Goal: Transaction & Acquisition: Purchase product/service

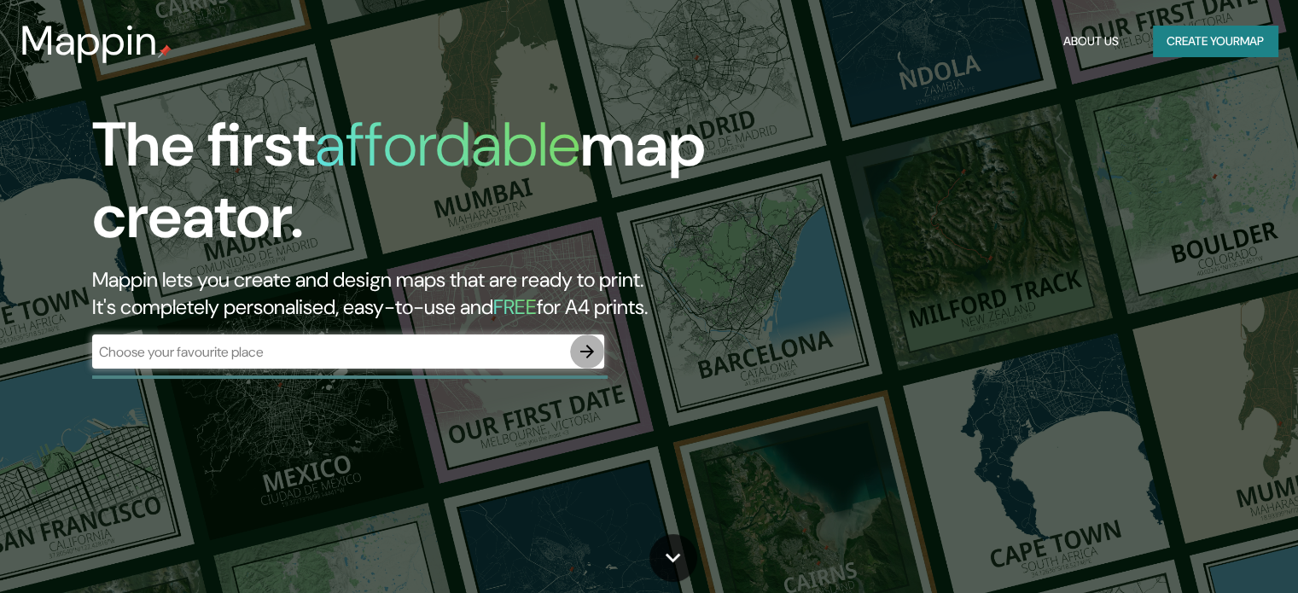
click at [575, 349] on button "button" at bounding box center [587, 352] width 34 height 34
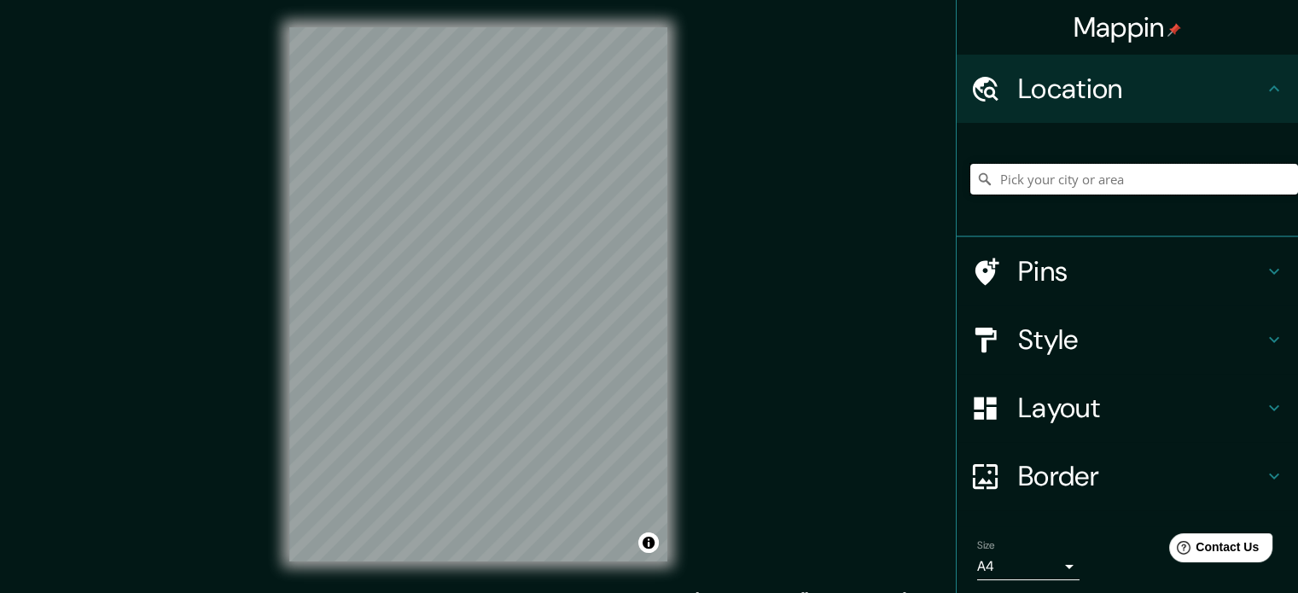
click at [1022, 187] on input "Pick your city or area" at bounding box center [1134, 179] width 328 height 31
paste input "Mercado Municipal de [GEOGRAPHIC_DATA]"
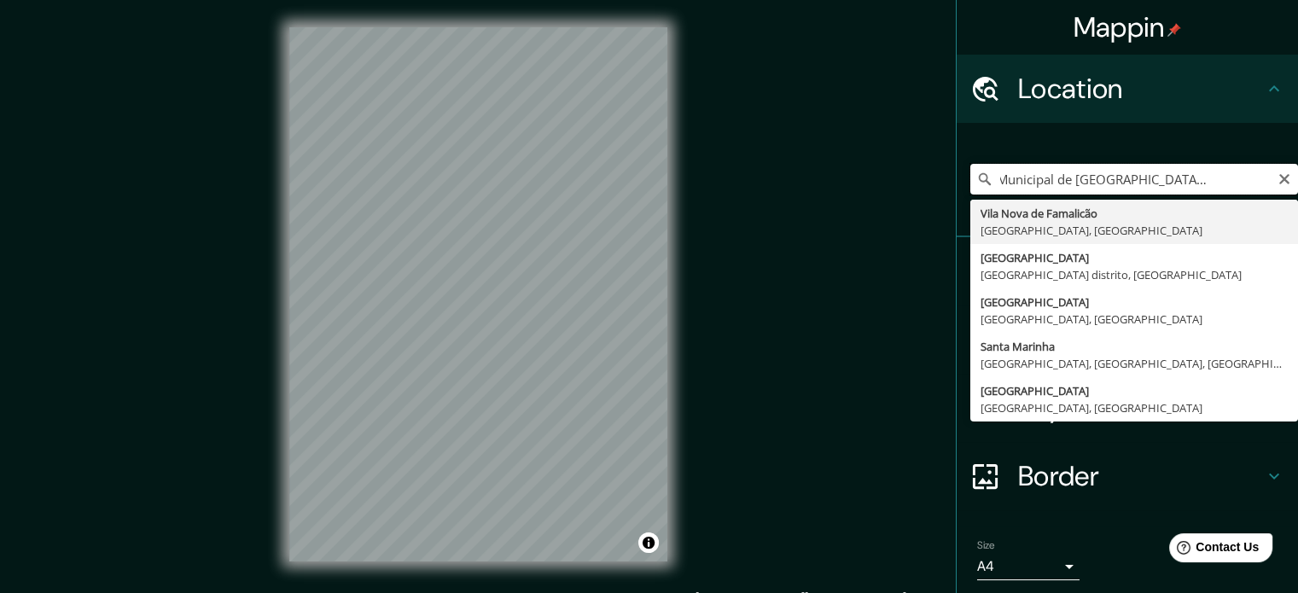
scroll to position [0, 61]
click at [1256, 177] on input "Mercado Municipal de [GEOGRAPHIC_DATA], [GEOGRAPHIC_DATA]" at bounding box center [1134, 179] width 328 height 31
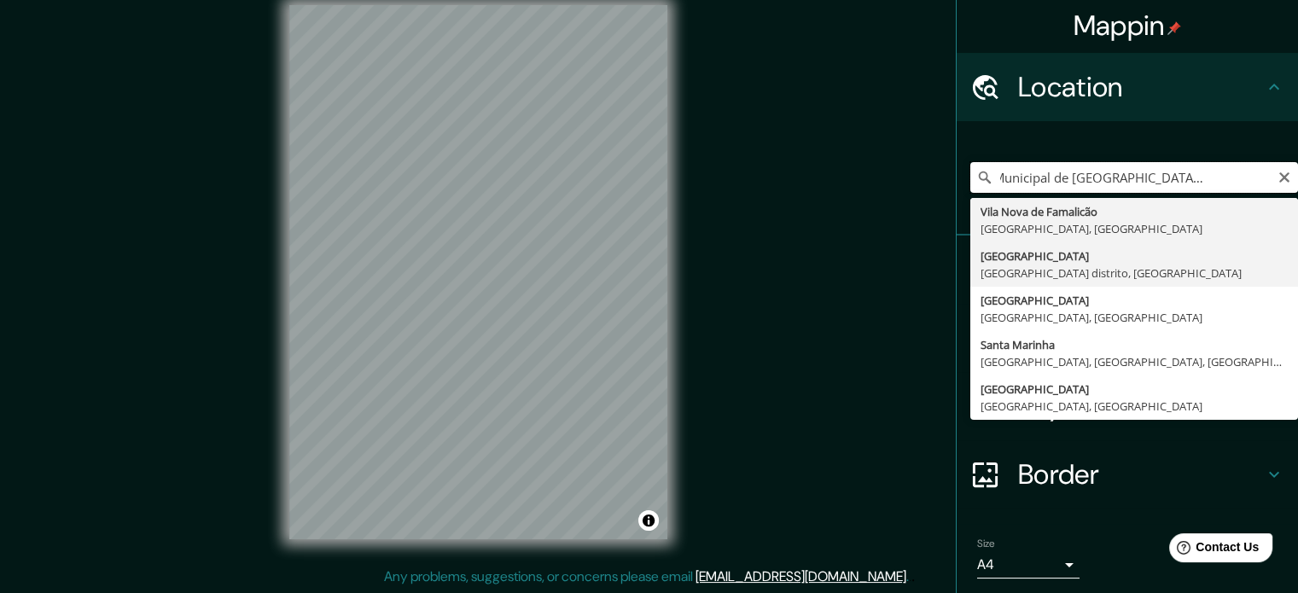
scroll to position [0, 0]
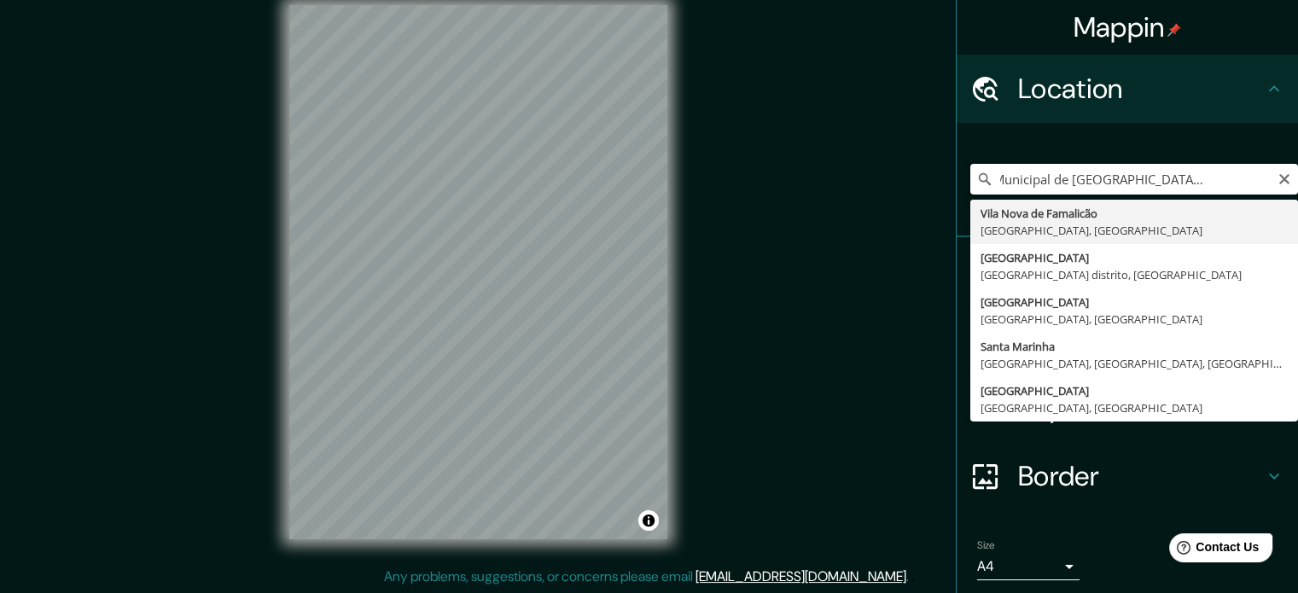
click at [1137, 176] on input "Mercado Municipal de [GEOGRAPHIC_DATA], [GEOGRAPHIC_DATA]" at bounding box center [1134, 179] width 328 height 31
click at [1061, 181] on input "Mercado Municipal de [GEOGRAPHIC_DATA], [GEOGRAPHIC_DATA]" at bounding box center [1134, 179] width 328 height 31
click at [1253, 180] on input "Mercado Municipal de [GEOGRAPHIC_DATA], [GEOGRAPHIC_DATA]" at bounding box center [1134, 179] width 328 height 31
click at [1260, 187] on input "Mercado Municipal de [GEOGRAPHIC_DATA], [GEOGRAPHIC_DATA]" at bounding box center [1134, 179] width 328 height 31
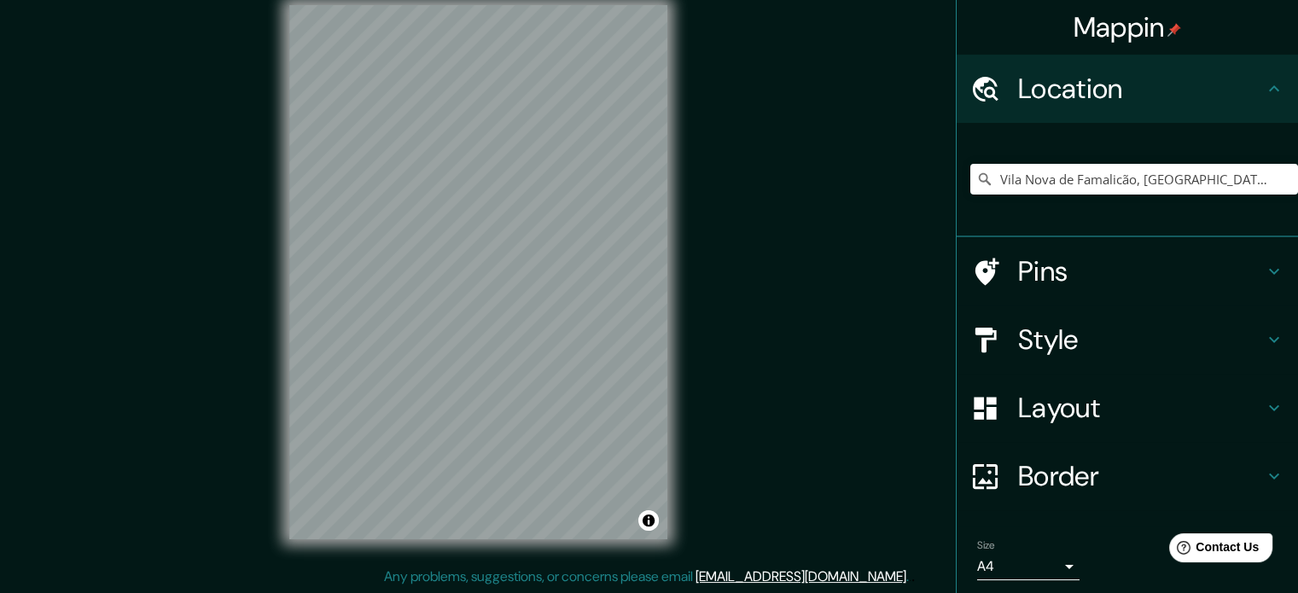
click at [1266, 269] on icon at bounding box center [1274, 271] width 20 height 20
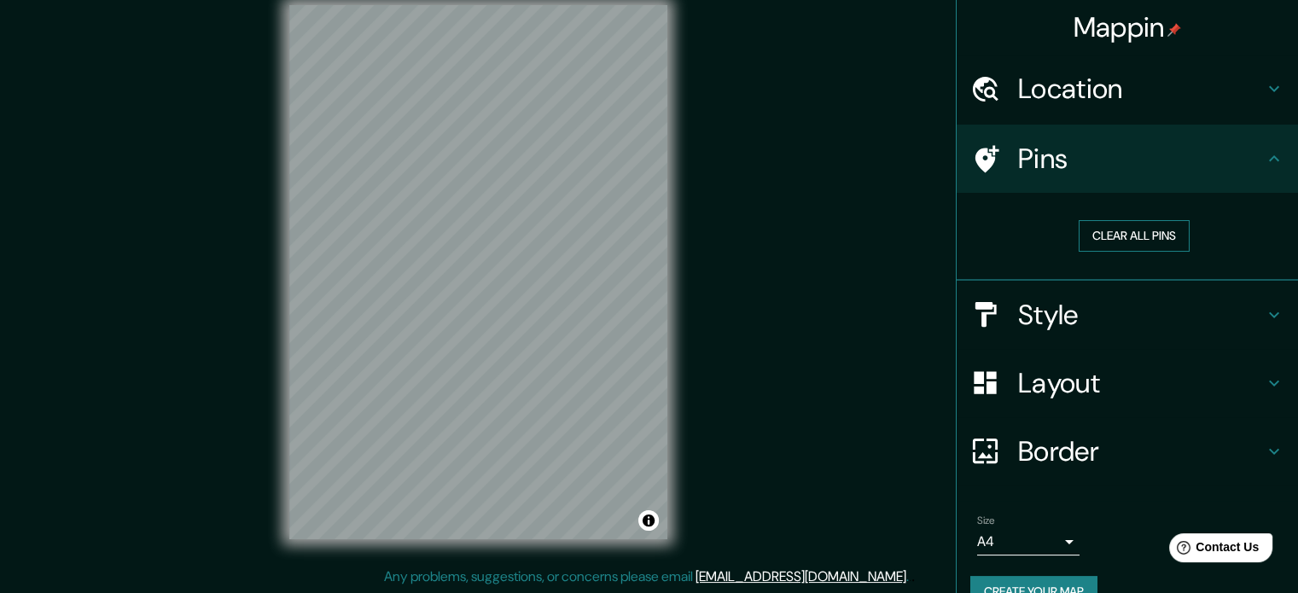
click at [1150, 245] on button "Clear all pins" at bounding box center [1134, 236] width 111 height 32
click at [1150, 238] on button "Clear all pins" at bounding box center [1134, 236] width 111 height 32
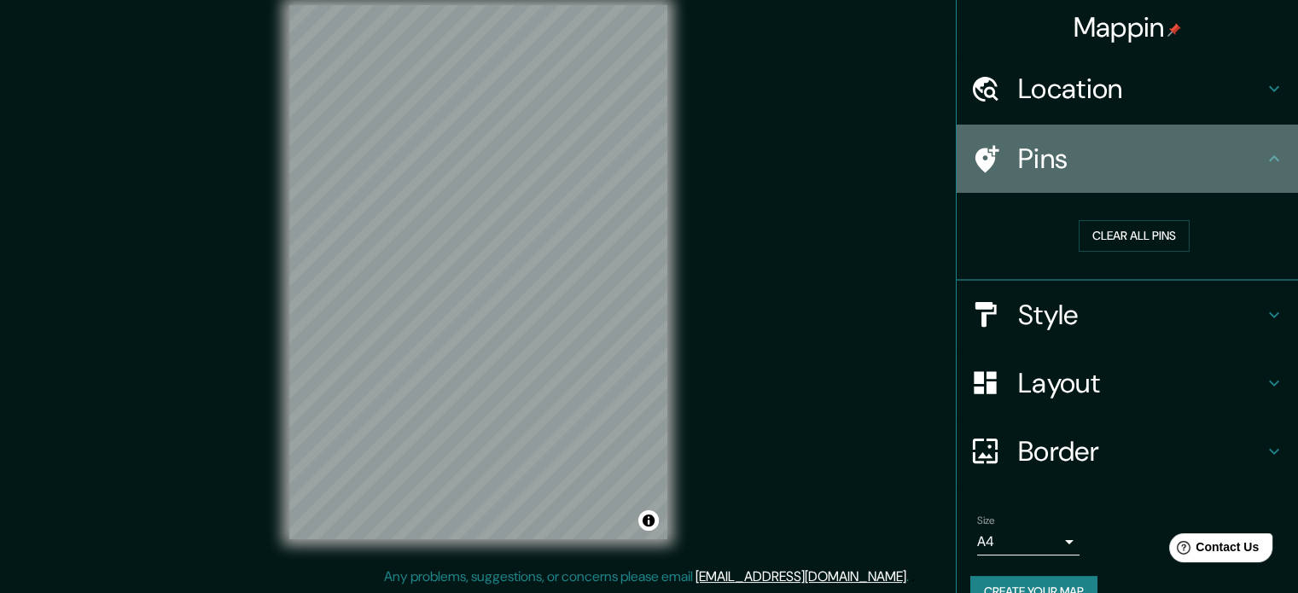
click at [1266, 161] on icon at bounding box center [1274, 158] width 20 height 20
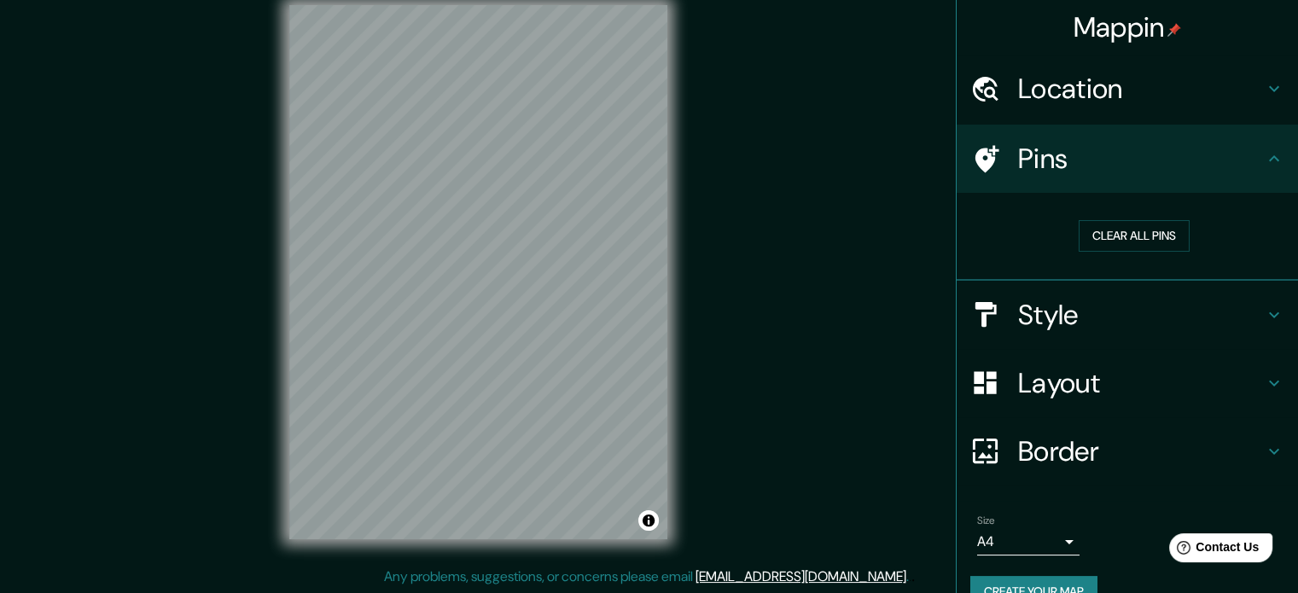
click at [1264, 149] on icon at bounding box center [1274, 158] width 20 height 20
click at [1254, 99] on div "Location" at bounding box center [1127, 89] width 341 height 68
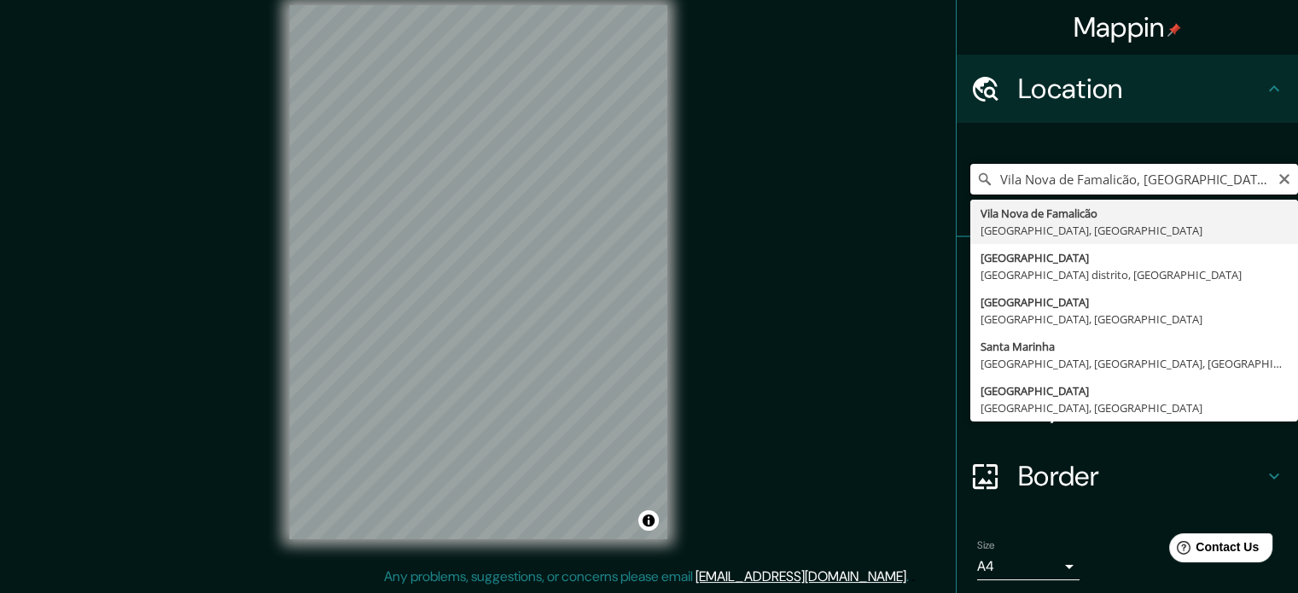
click at [1232, 183] on input "Vila Nova de Famalicão, [GEOGRAPHIC_DATA], [GEOGRAPHIC_DATA]" at bounding box center [1134, 179] width 328 height 31
drag, startPoint x: 1250, startPoint y: 170, endPoint x: 962, endPoint y: 178, distance: 288.6
click at [970, 178] on input "Vila Nova de Famalicão, [GEOGRAPHIC_DATA], [GEOGRAPHIC_DATA]" at bounding box center [1134, 179] width 328 height 31
click at [1059, 180] on input "Vila Nova de Famalicão, [GEOGRAPHIC_DATA], [GEOGRAPHIC_DATA]" at bounding box center [1134, 179] width 328 height 31
click at [1062, 180] on input "Vila Nova de Famalicão, [GEOGRAPHIC_DATA], [GEOGRAPHIC_DATA]" at bounding box center [1134, 179] width 328 height 31
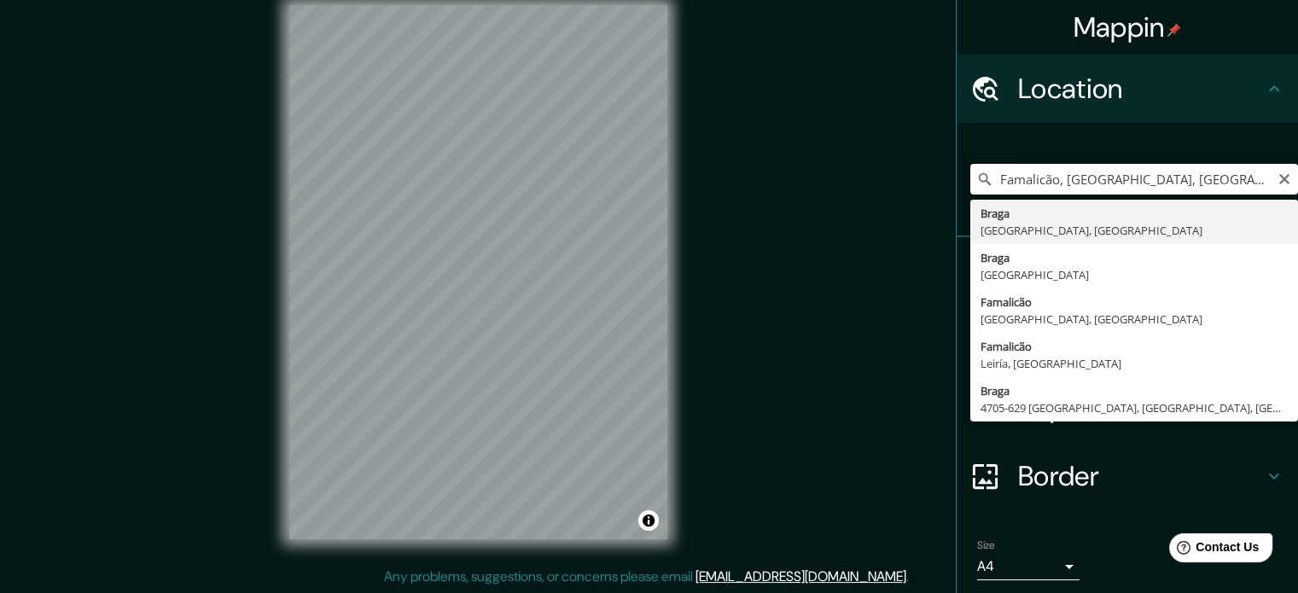
click at [1094, 182] on input "Famalicão, [GEOGRAPHIC_DATA], [GEOGRAPHIC_DATA]" at bounding box center [1134, 179] width 328 height 31
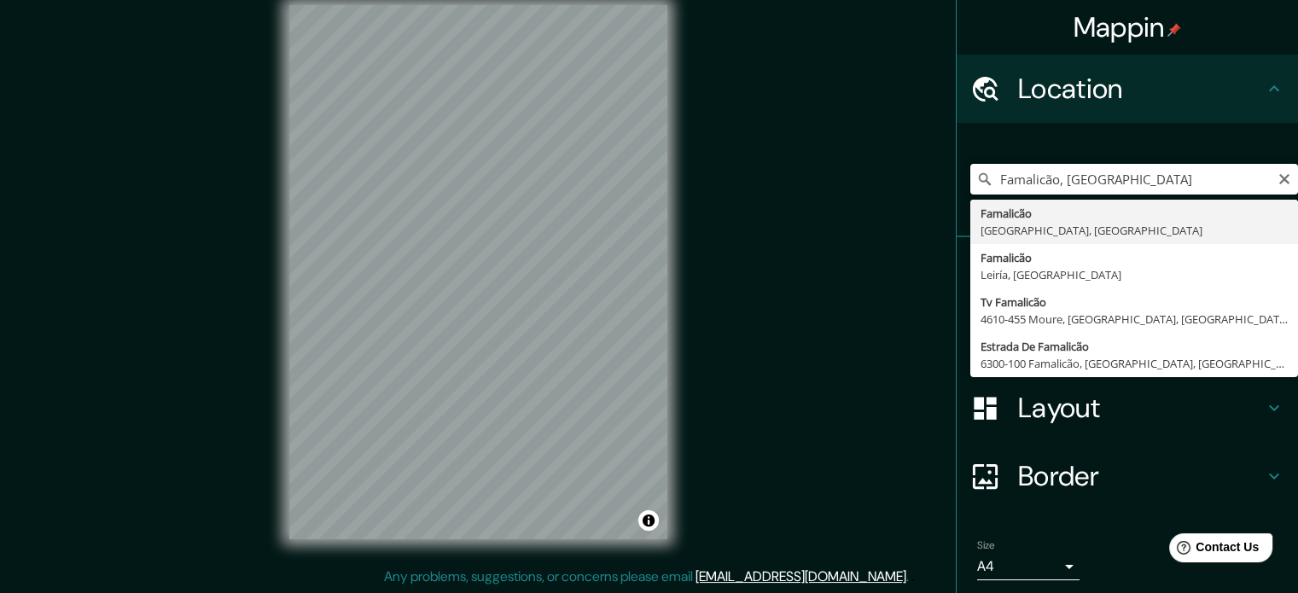
click at [1140, 183] on input "Famalicão, [GEOGRAPHIC_DATA]" at bounding box center [1134, 179] width 328 height 31
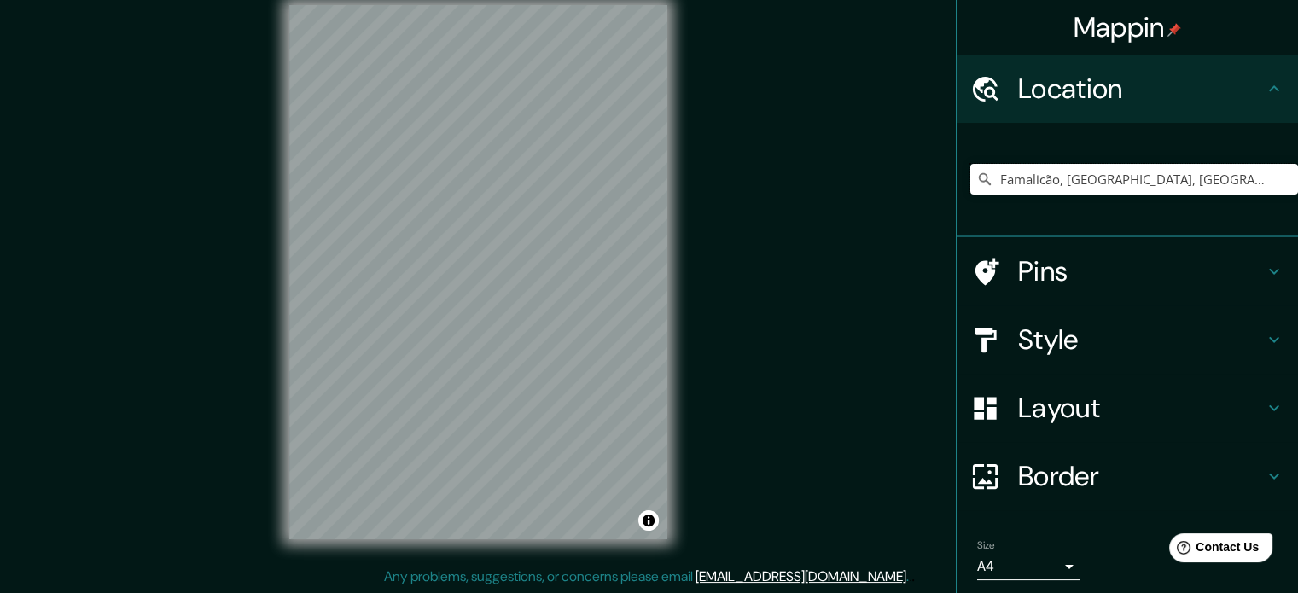
type input "Famalicão, [GEOGRAPHIC_DATA], [GEOGRAPHIC_DATA]"
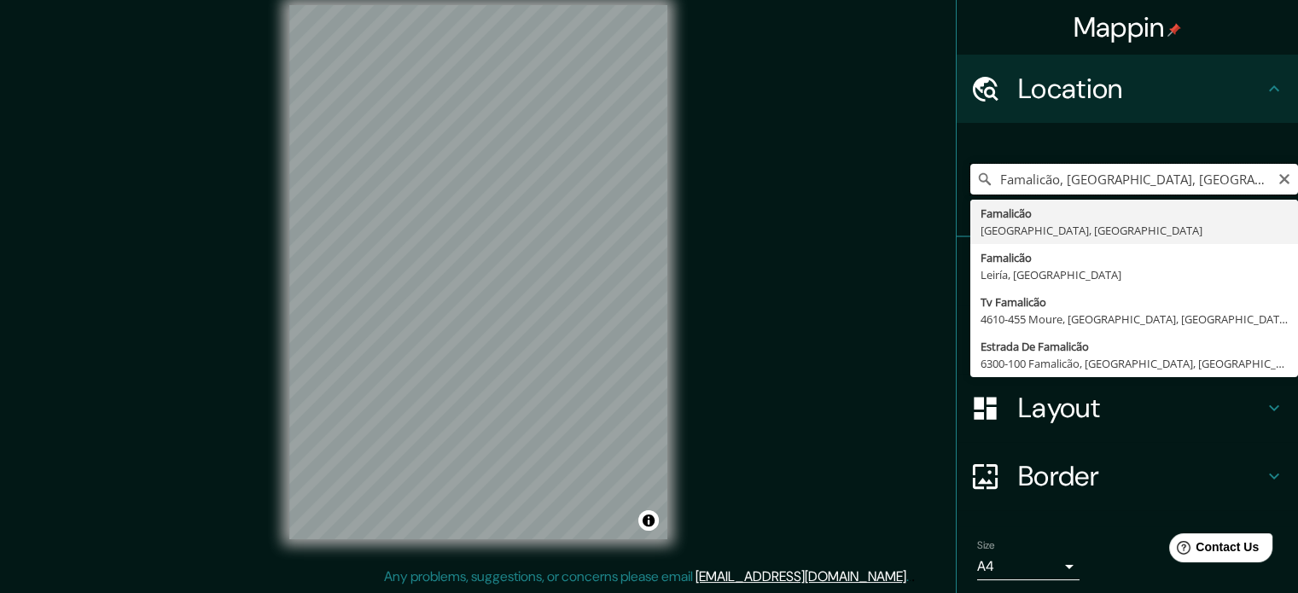
click at [1022, 173] on input "Famalicão, [GEOGRAPHIC_DATA], [GEOGRAPHIC_DATA]" at bounding box center [1134, 179] width 328 height 31
drag, startPoint x: 1213, startPoint y: 180, endPoint x: 935, endPoint y: 195, distance: 277.8
click at [935, 195] on div "Mappin Location [GEOGRAPHIC_DATA], [GEOGRAPHIC_DATA], [GEOGRAPHIC_DATA] Famalic…" at bounding box center [649, 286] width 1298 height 616
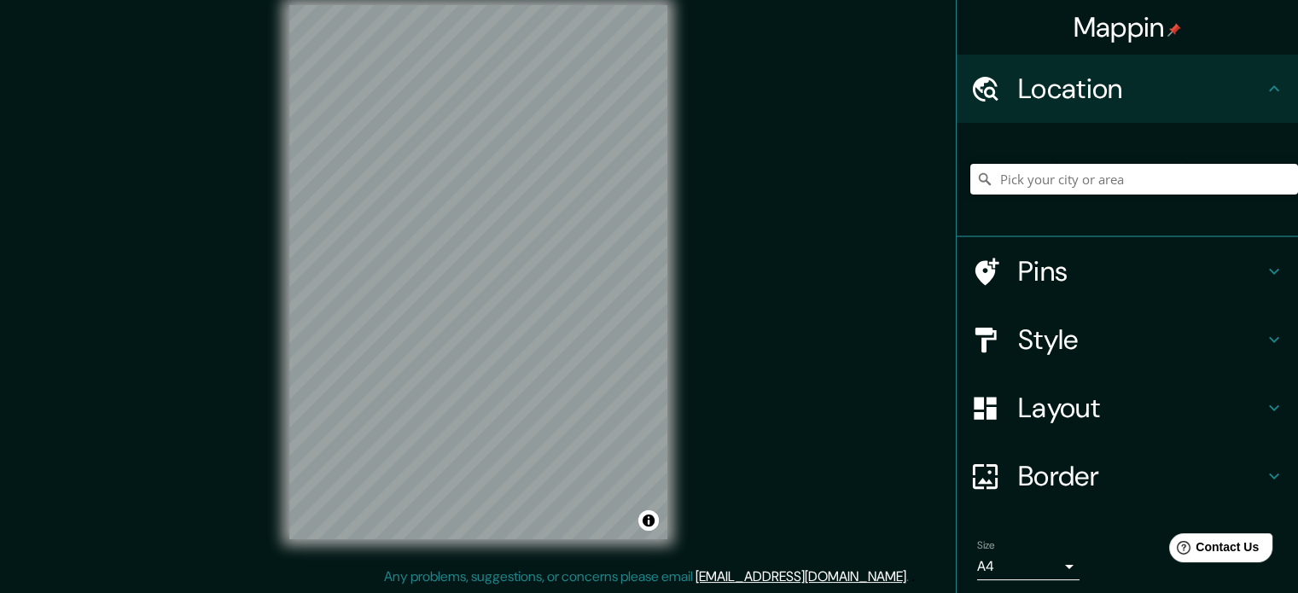
paste input "4760-012 [GEOGRAPHIC_DATA], [GEOGRAPHIC_DATA]"
type input "4760-012, [GEOGRAPHIC_DATA], [GEOGRAPHIC_DATA], [GEOGRAPHIC_DATA]"
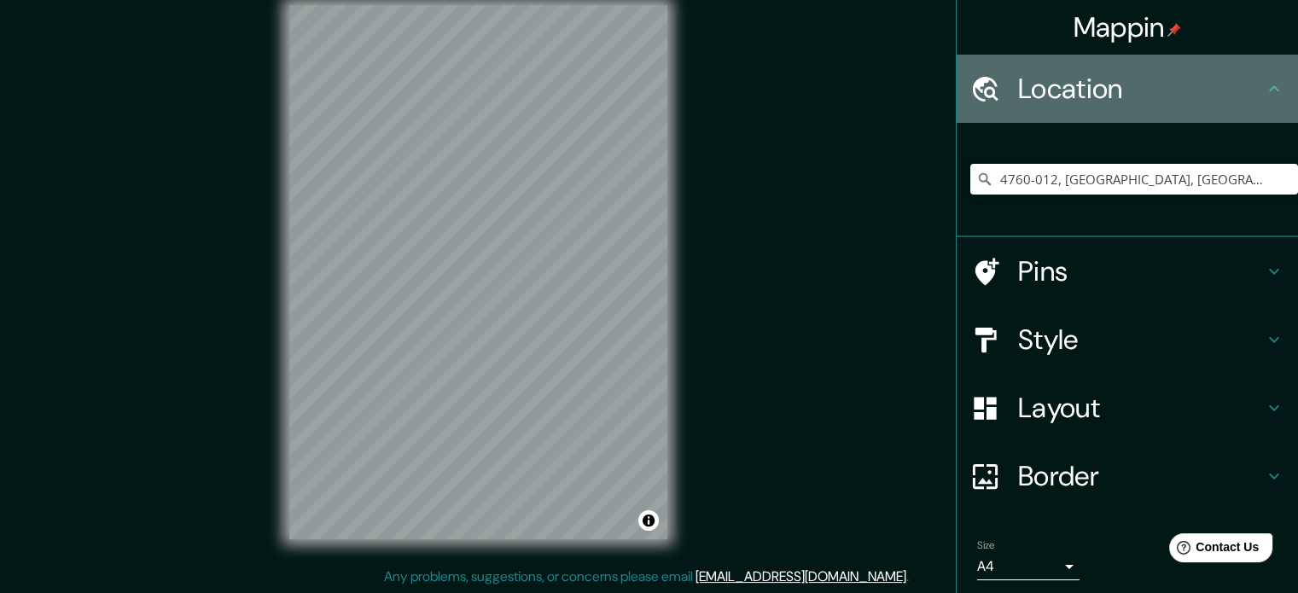
click at [1264, 94] on icon at bounding box center [1274, 89] width 20 height 20
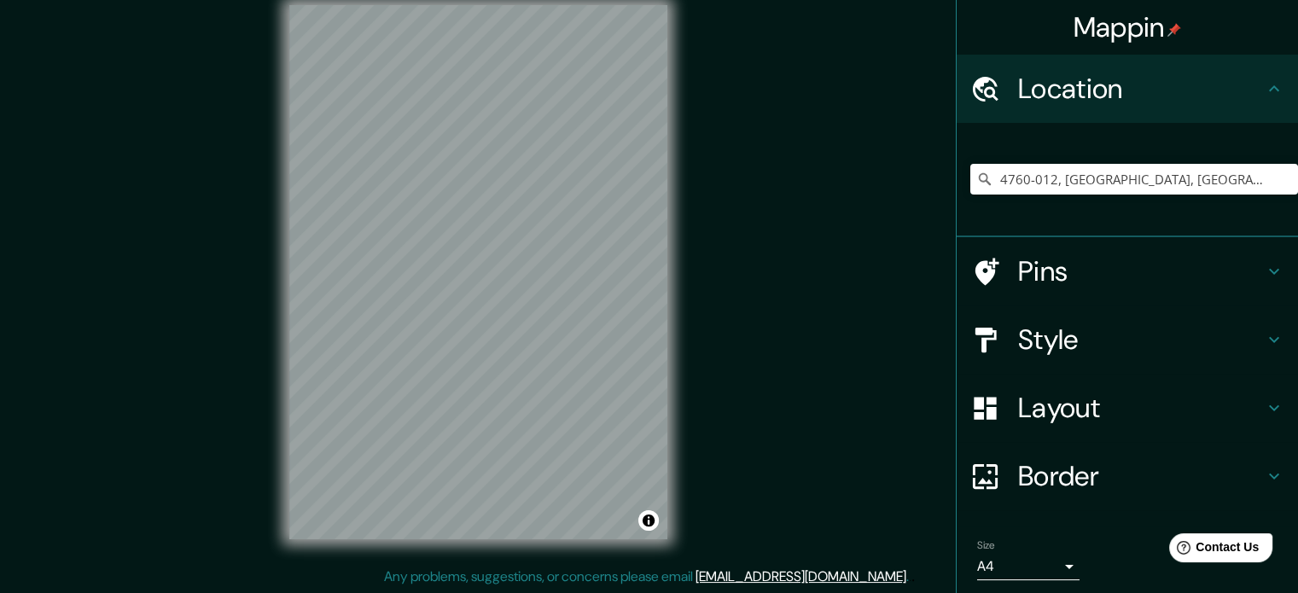
click at [1272, 337] on div "Style" at bounding box center [1127, 340] width 341 height 68
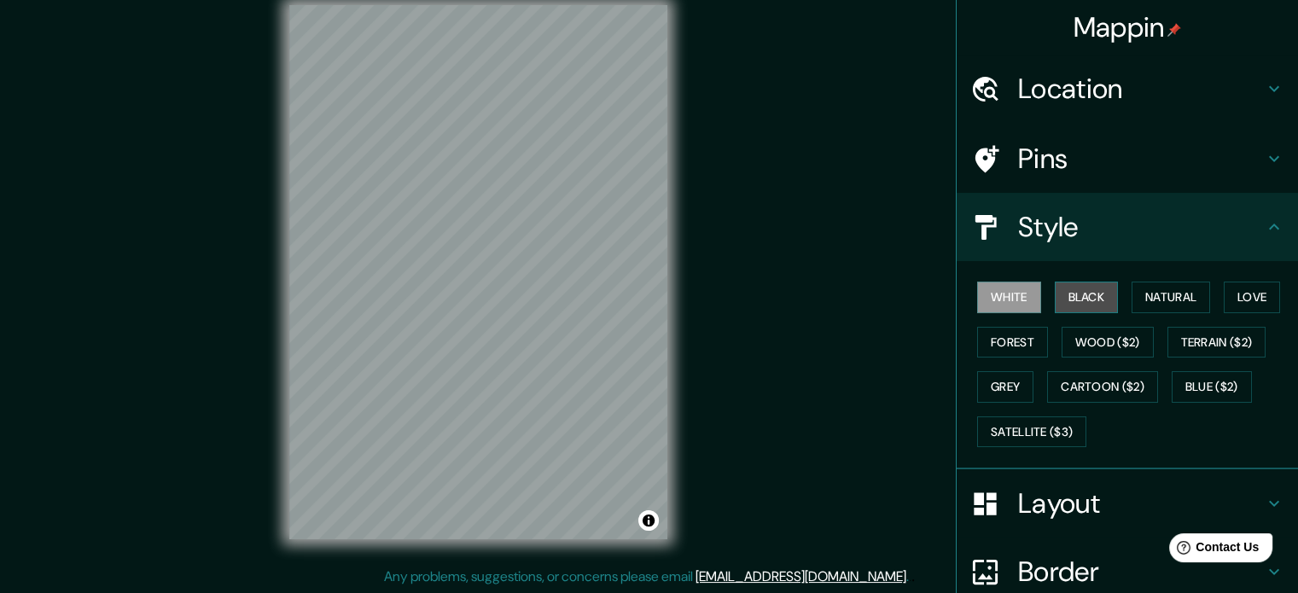
click at [1097, 300] on button "Black" at bounding box center [1087, 298] width 64 height 32
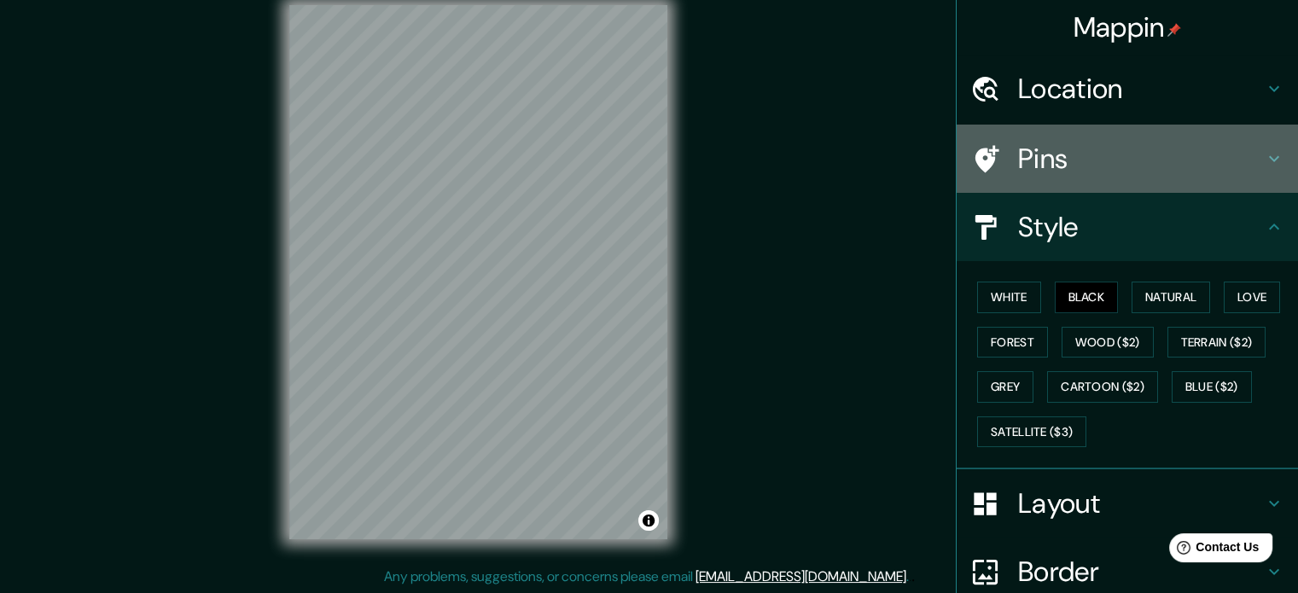
click at [1249, 166] on h4 "Pins" at bounding box center [1141, 159] width 246 height 34
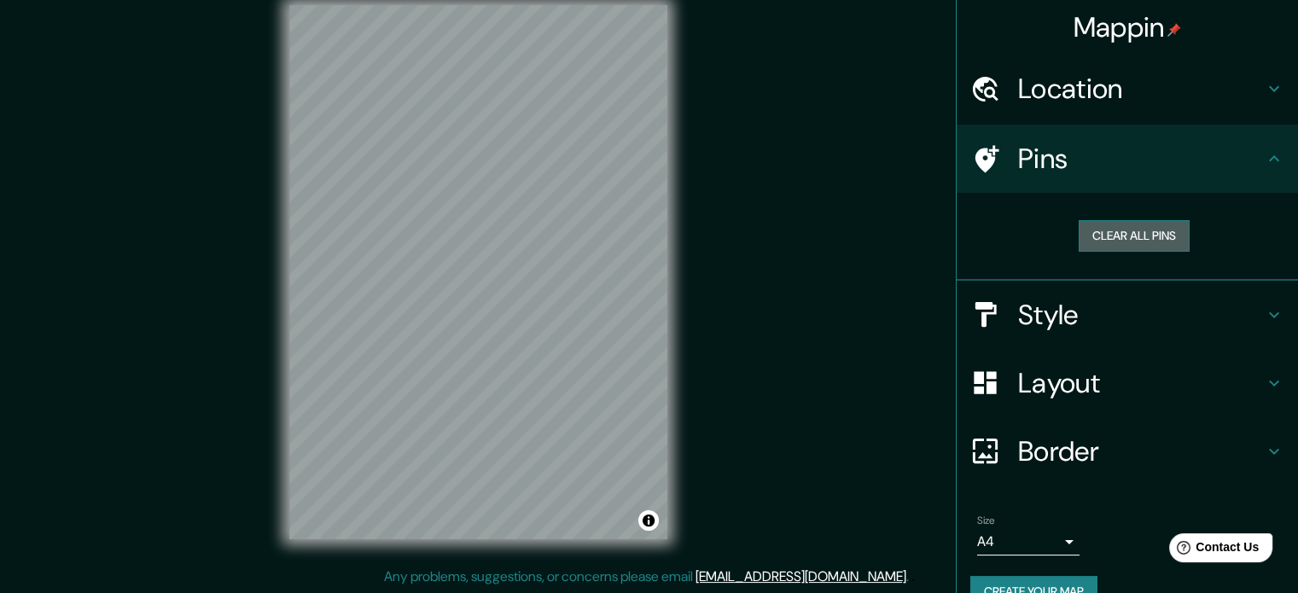
click at [1155, 226] on button "Clear all pins" at bounding box center [1134, 236] width 111 height 32
click at [1144, 231] on button "Clear all pins" at bounding box center [1134, 236] width 111 height 32
click at [1108, 228] on button "Clear all pins" at bounding box center [1134, 236] width 111 height 32
click at [1051, 582] on button "Create your map" at bounding box center [1033, 592] width 127 height 32
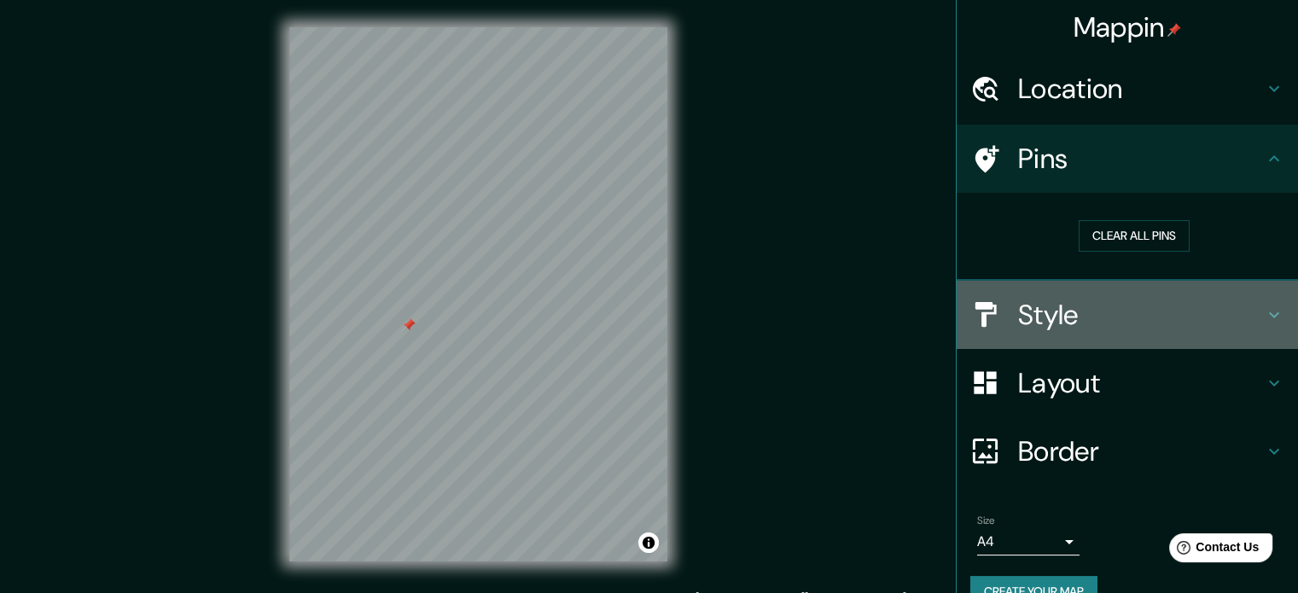
click at [1249, 317] on h4 "Style" at bounding box center [1141, 315] width 246 height 34
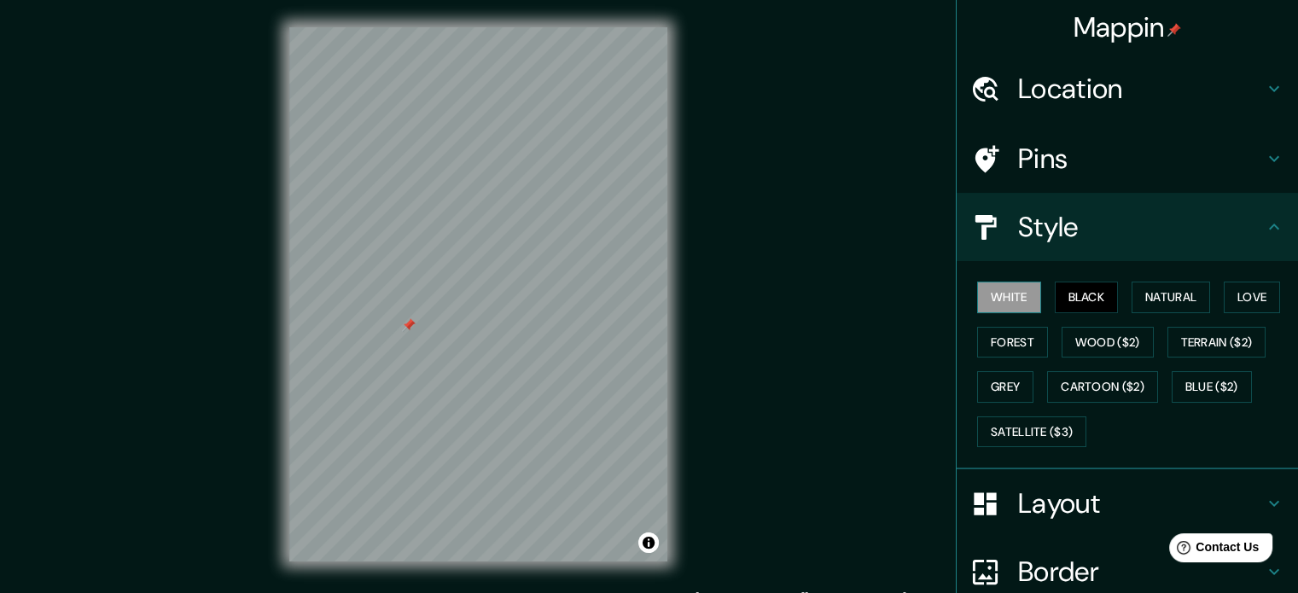
click at [1007, 305] on button "White" at bounding box center [1009, 298] width 64 height 32
click at [1055, 294] on button "Black" at bounding box center [1087, 298] width 64 height 32
click at [1174, 288] on button "Natural" at bounding box center [1171, 298] width 79 height 32
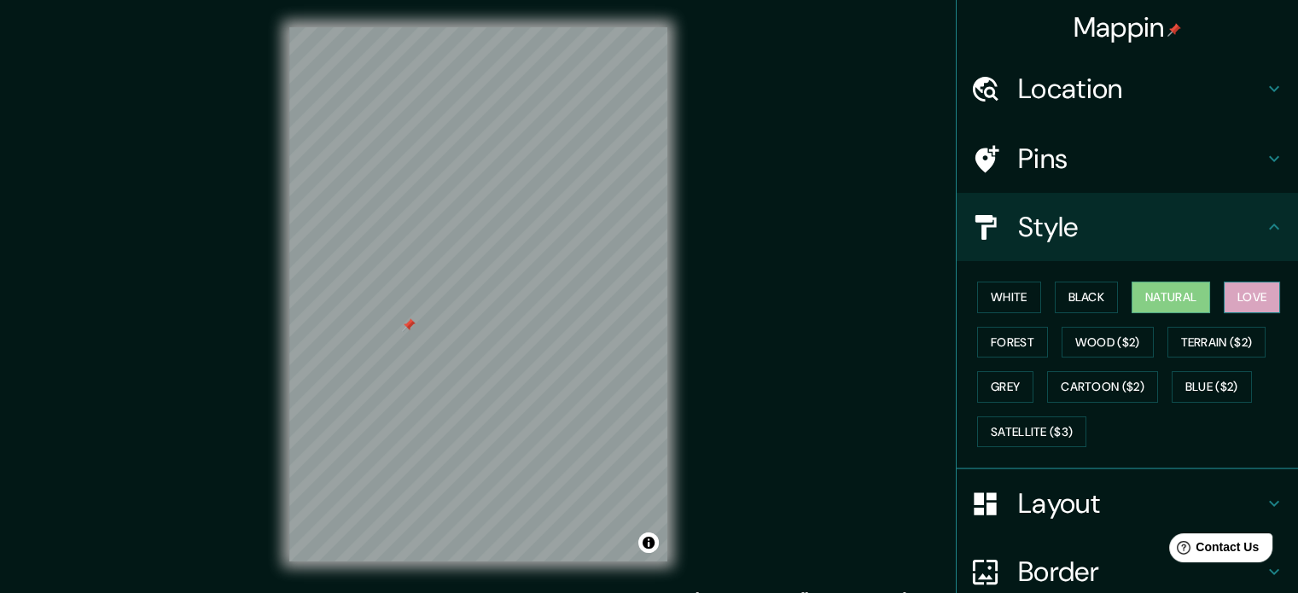
click at [1255, 296] on button "Love" at bounding box center [1252, 298] width 56 height 32
click at [1016, 337] on button "Forest" at bounding box center [1012, 343] width 71 height 32
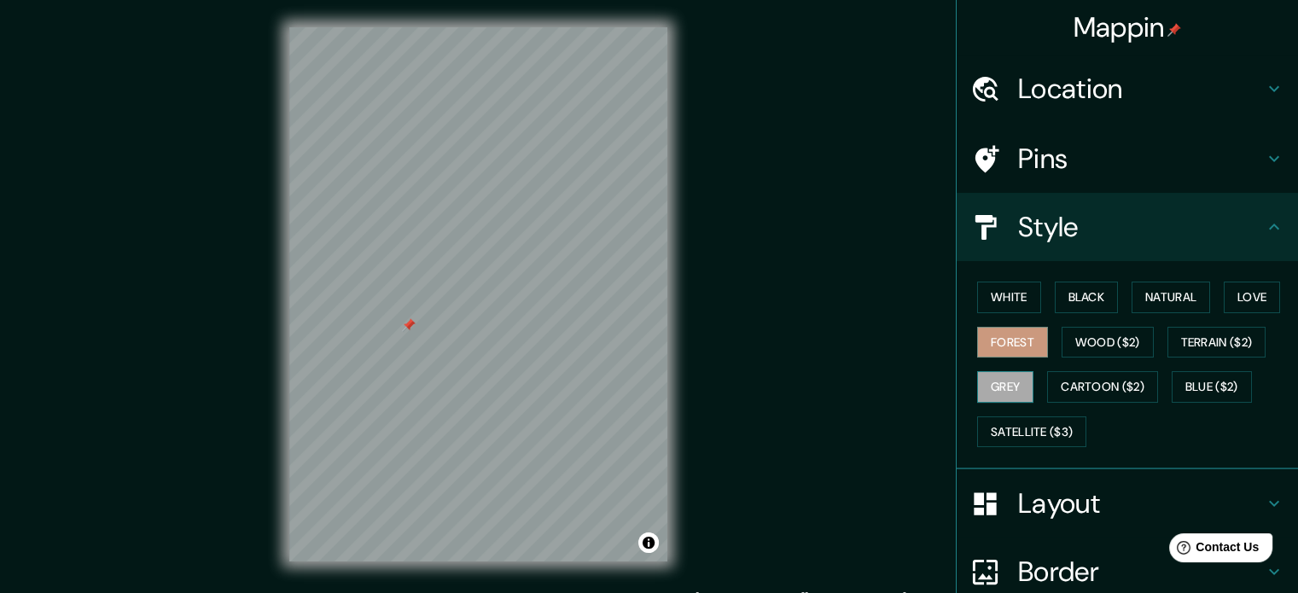
click at [998, 387] on button "Grey" at bounding box center [1005, 387] width 56 height 32
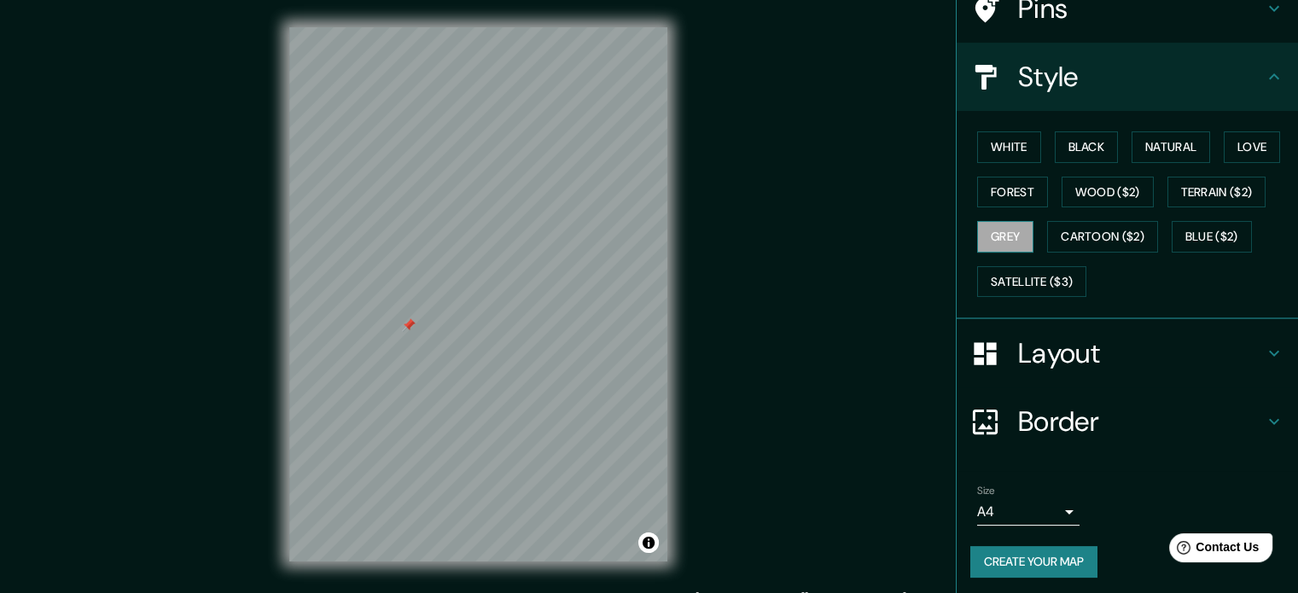
scroll to position [152, 0]
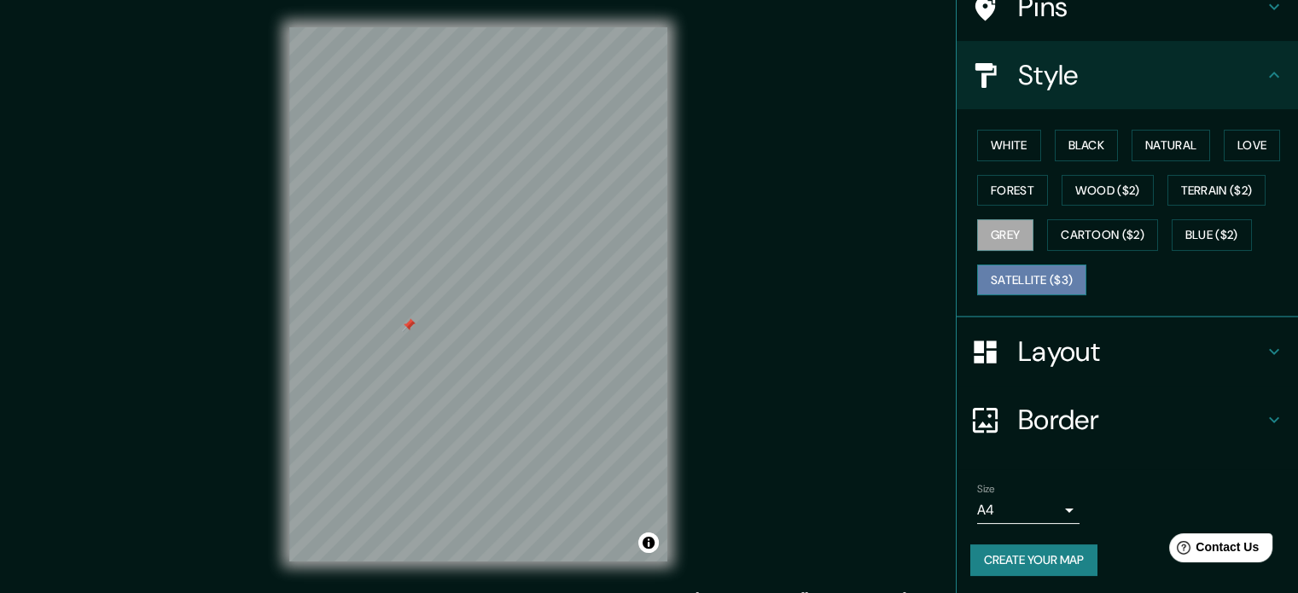
click at [1025, 283] on button "Satellite ($3)" at bounding box center [1031, 281] width 109 height 32
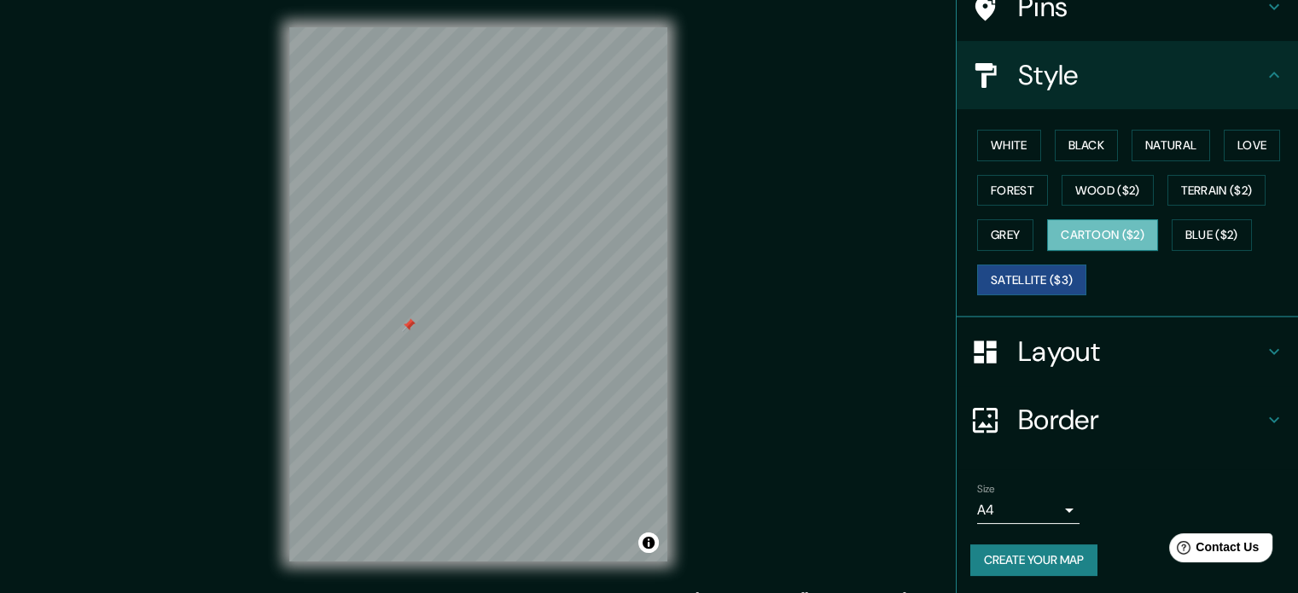
click at [1118, 233] on button "Cartoon ($2)" at bounding box center [1102, 235] width 111 height 32
click at [1190, 234] on button "Blue ($2)" at bounding box center [1212, 235] width 80 height 32
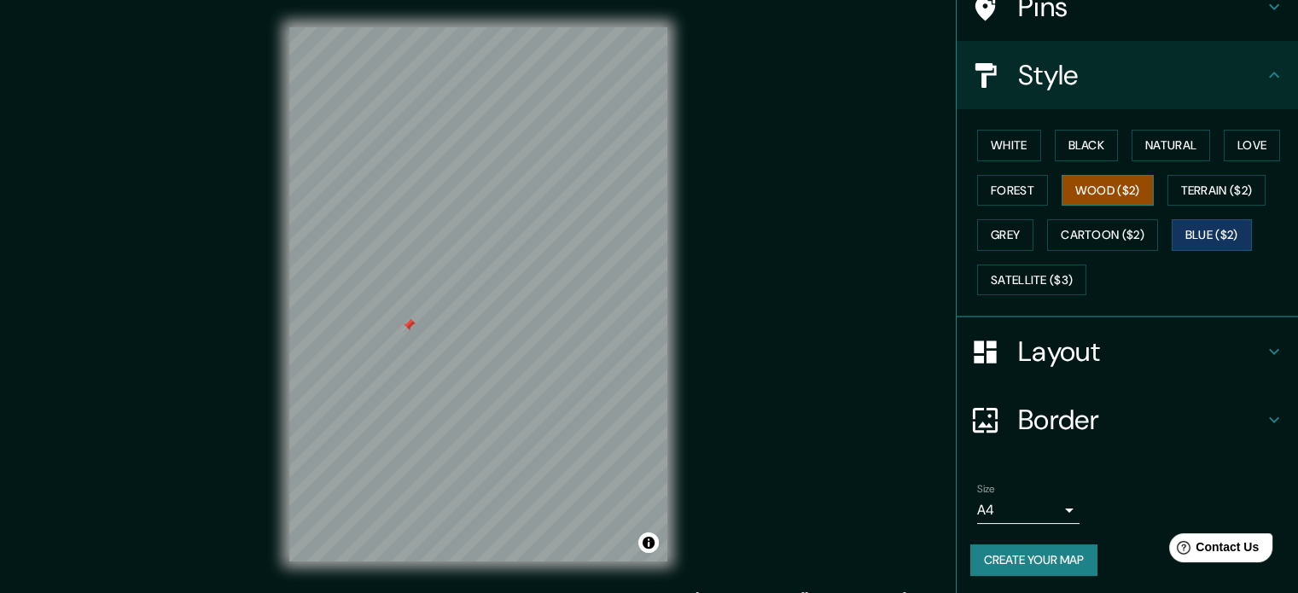
click at [1083, 190] on button "Wood ($2)" at bounding box center [1108, 191] width 92 height 32
click at [1005, 188] on button "Forest" at bounding box center [1012, 191] width 71 height 32
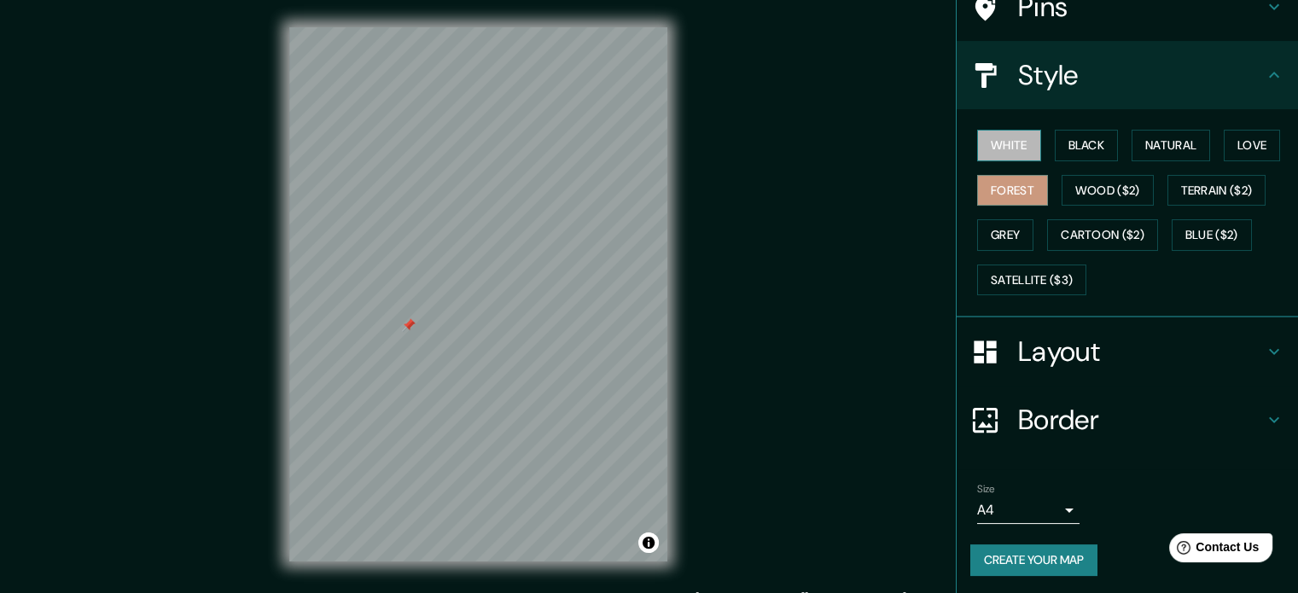
click at [997, 148] on button "White" at bounding box center [1009, 146] width 64 height 32
click at [1098, 146] on button "Black" at bounding box center [1087, 146] width 64 height 32
